Goal: Find specific page/section: Find specific page/section

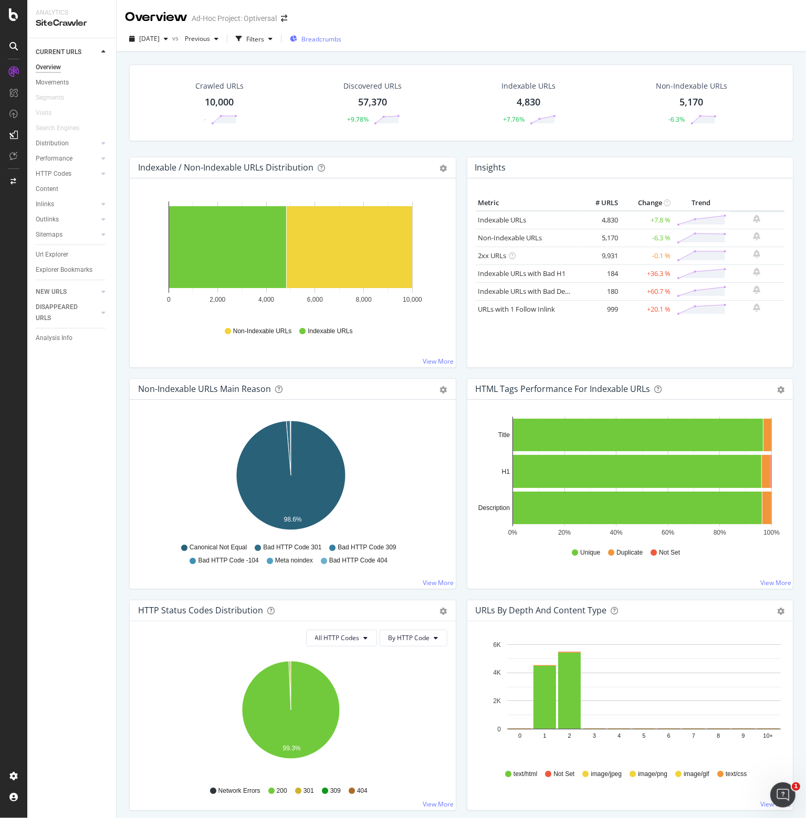
click at [321, 37] on div "Breadcrumbs" at bounding box center [315, 39] width 51 height 9
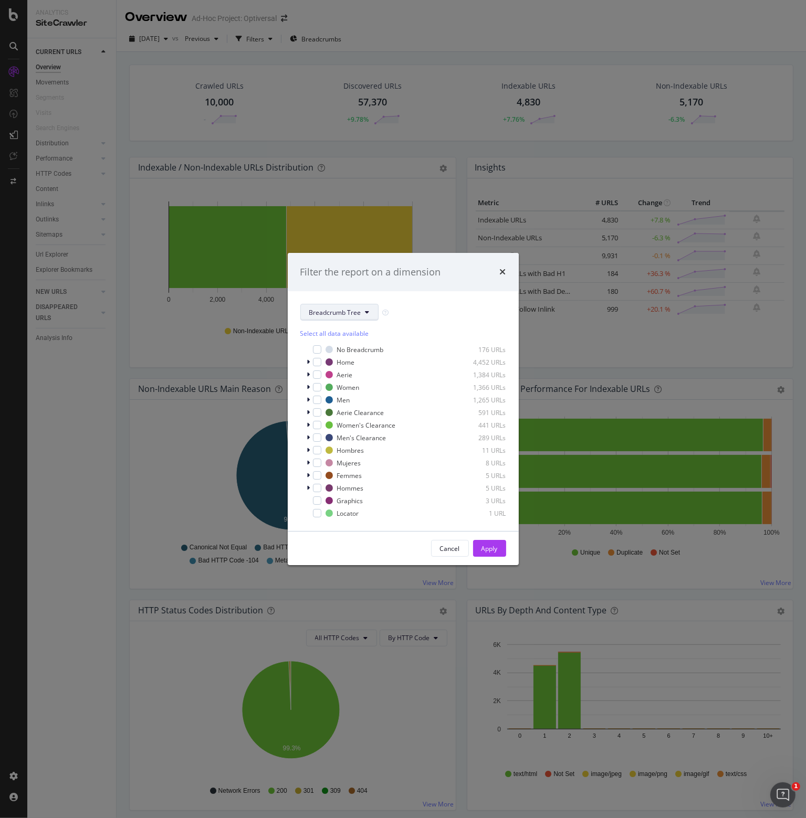
click at [336, 309] on span "Breadcrumb Tree" at bounding box center [335, 312] width 52 height 9
click at [346, 554] on div "Cancel Apply" at bounding box center [403, 548] width 206 height 17
click at [396, 27] on div "Filter the report on a dimension Breadcrumb Tree Select all data available No B…" at bounding box center [403, 409] width 806 height 818
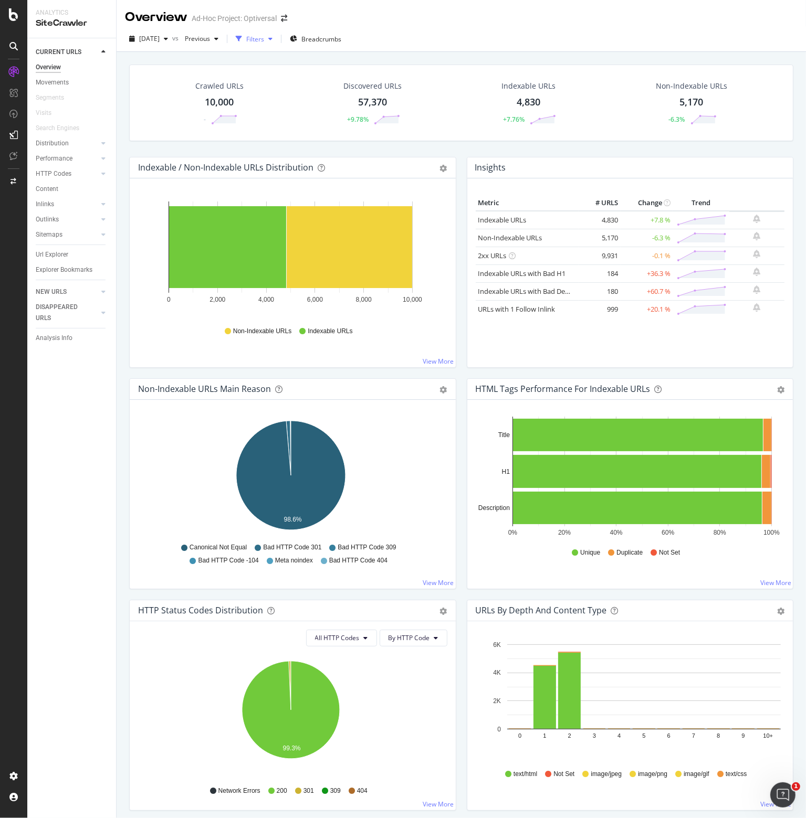
click at [277, 38] on div "button" at bounding box center [270, 39] width 13 height 6
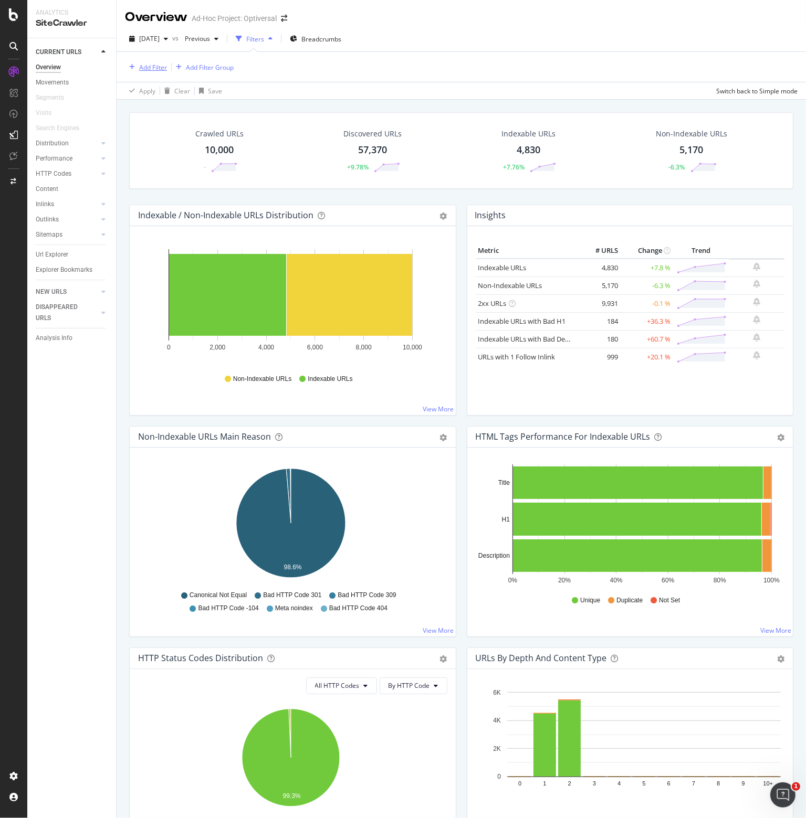
click at [143, 71] on div "Add Filter" at bounding box center [153, 67] width 28 height 9
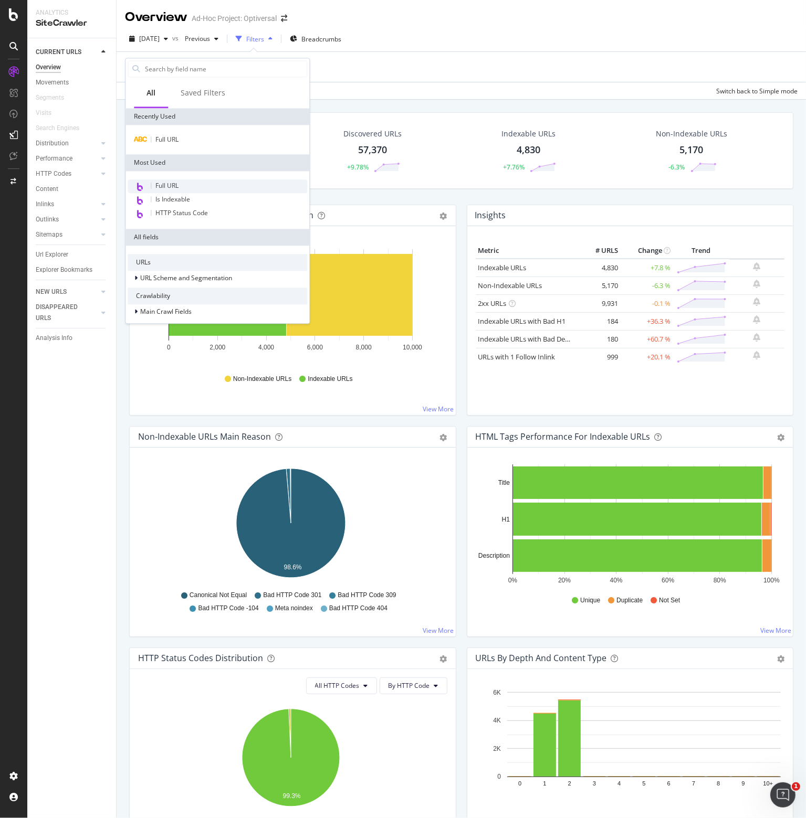
click at [168, 188] on span "Full URL" at bounding box center [166, 185] width 23 height 9
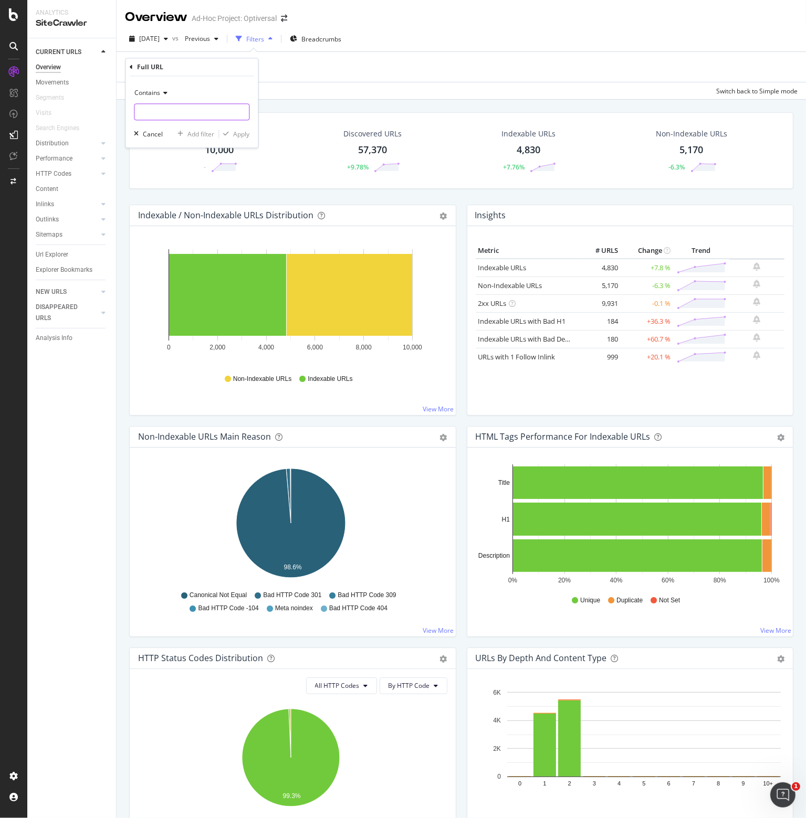
click at [167, 115] on input "text" at bounding box center [191, 112] width 114 height 17
type input "/o/"
click at [237, 133] on div "Apply" at bounding box center [241, 134] width 16 height 9
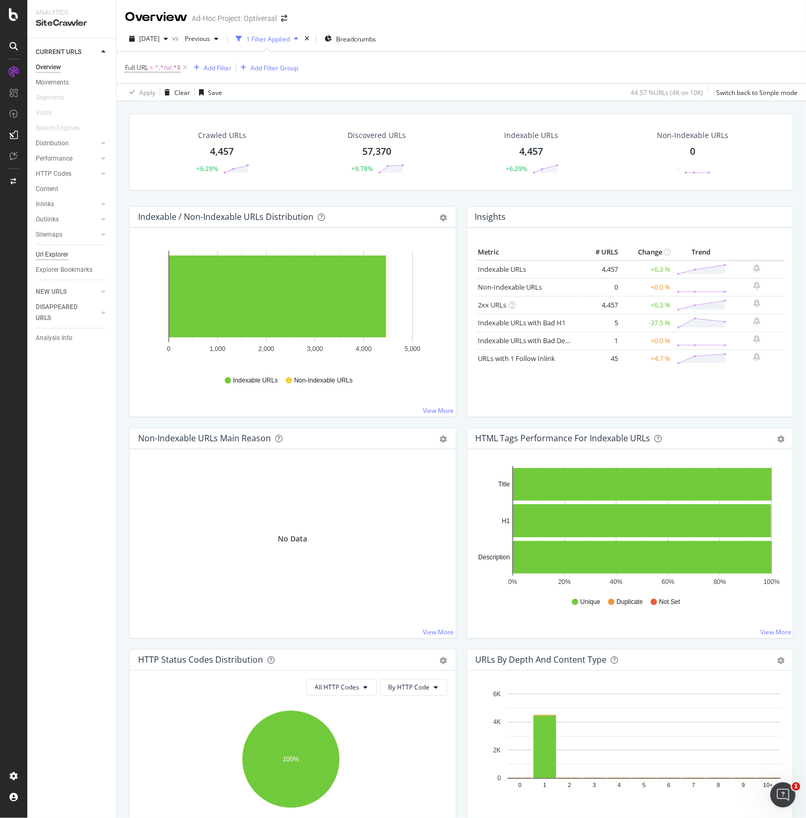
click at [57, 256] on div "Url Explorer" at bounding box center [52, 254] width 33 height 11
